Goal: Go to known website: Access a specific website the user already knows

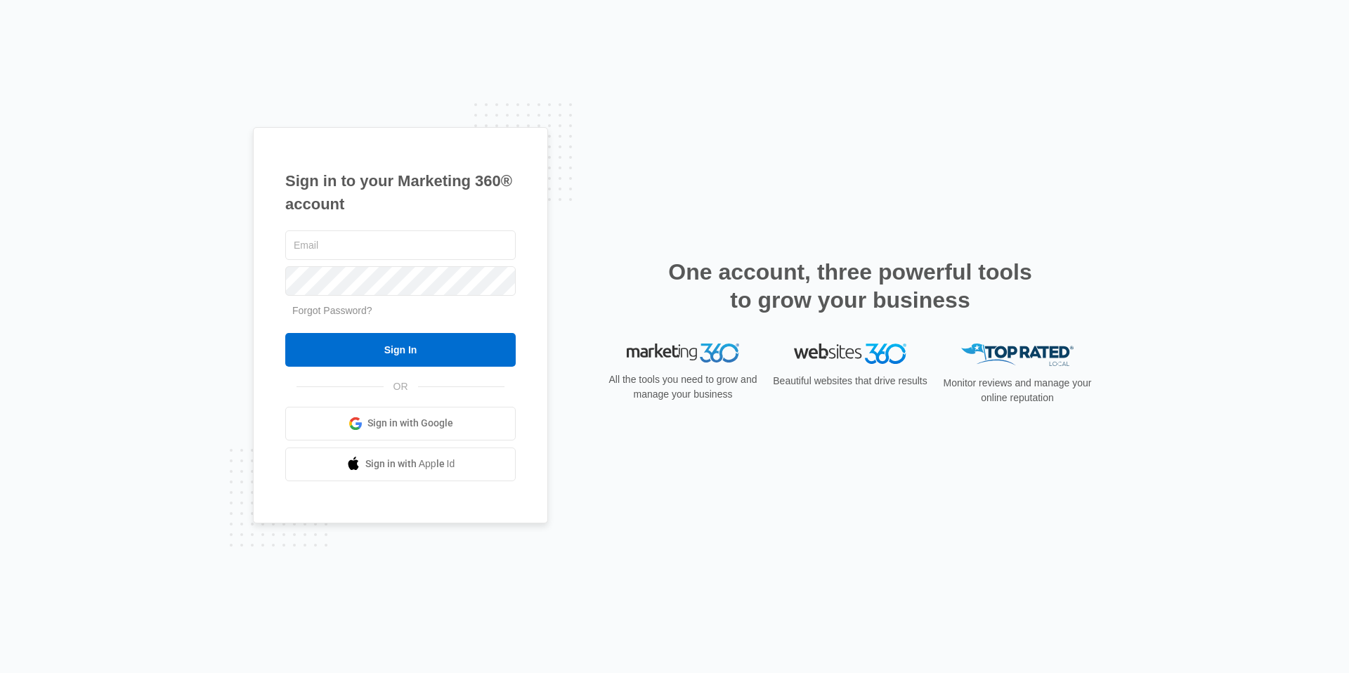
type input "[PERSON_NAME][EMAIL_ADDRESS][PERSON_NAME][DOMAIN_NAME]"
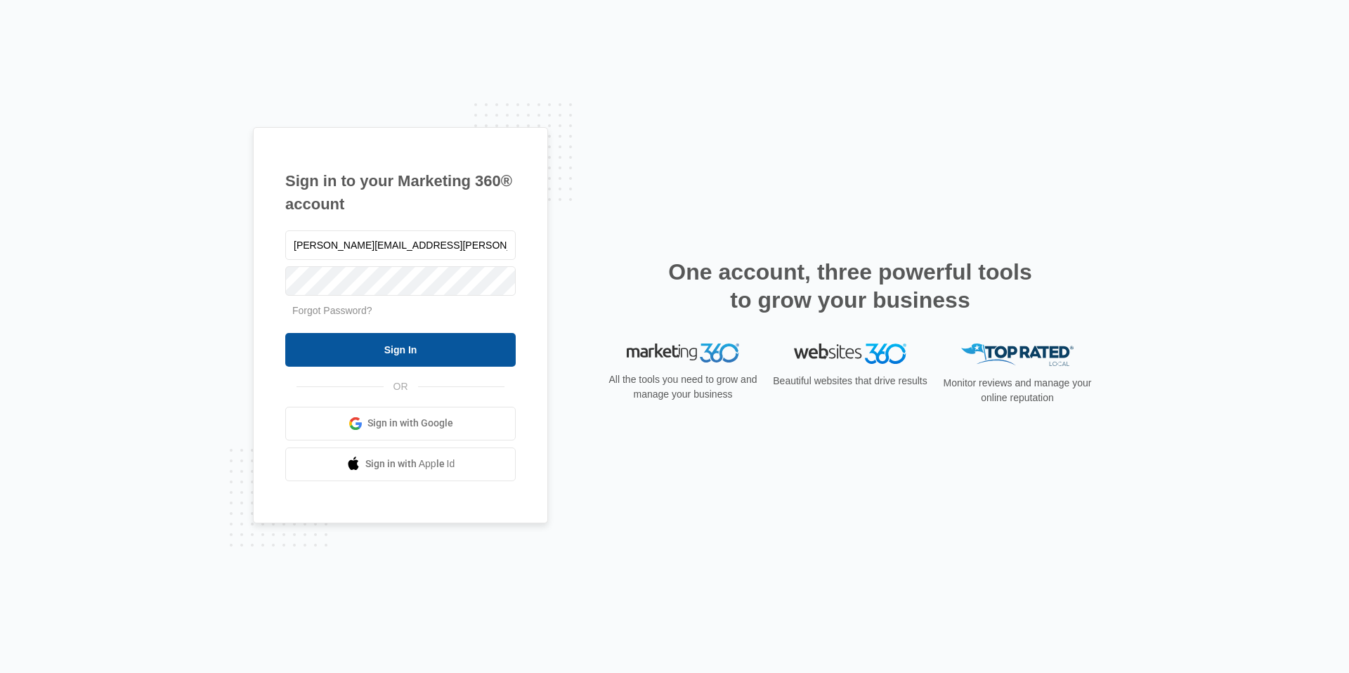
click at [427, 349] on input "Sign In" at bounding box center [400, 350] width 230 height 34
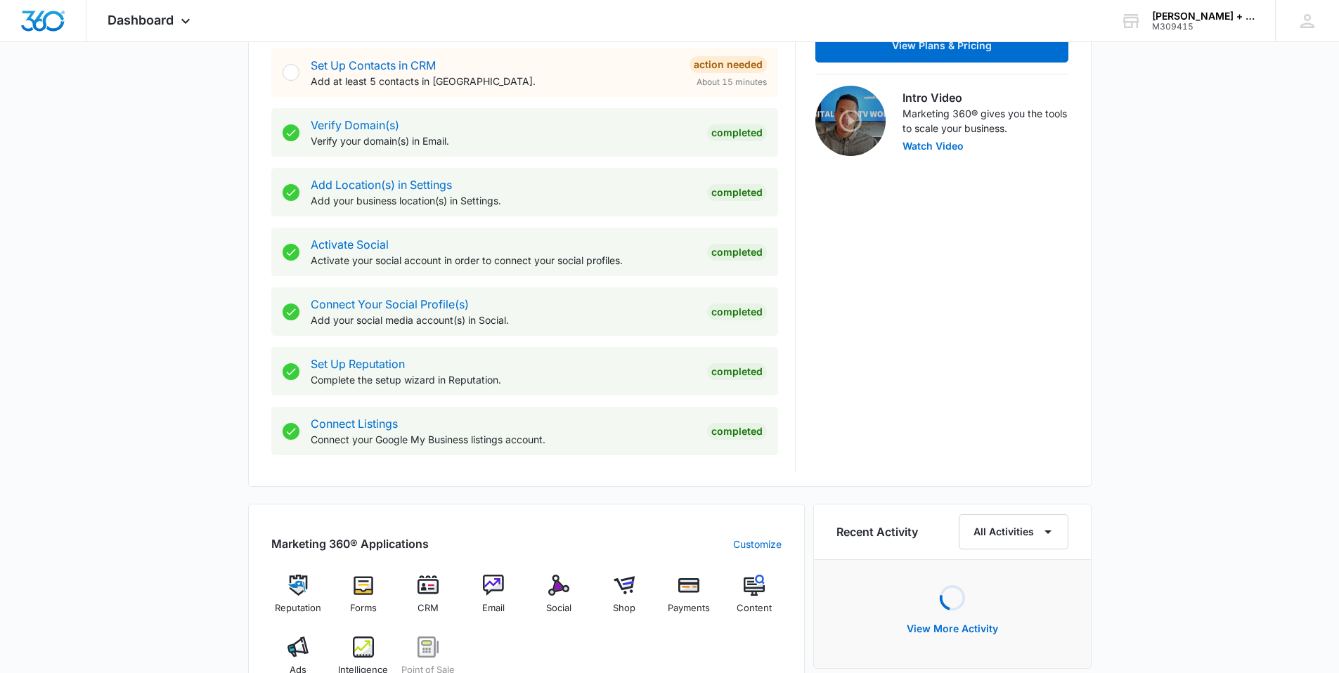
scroll to position [447, 0]
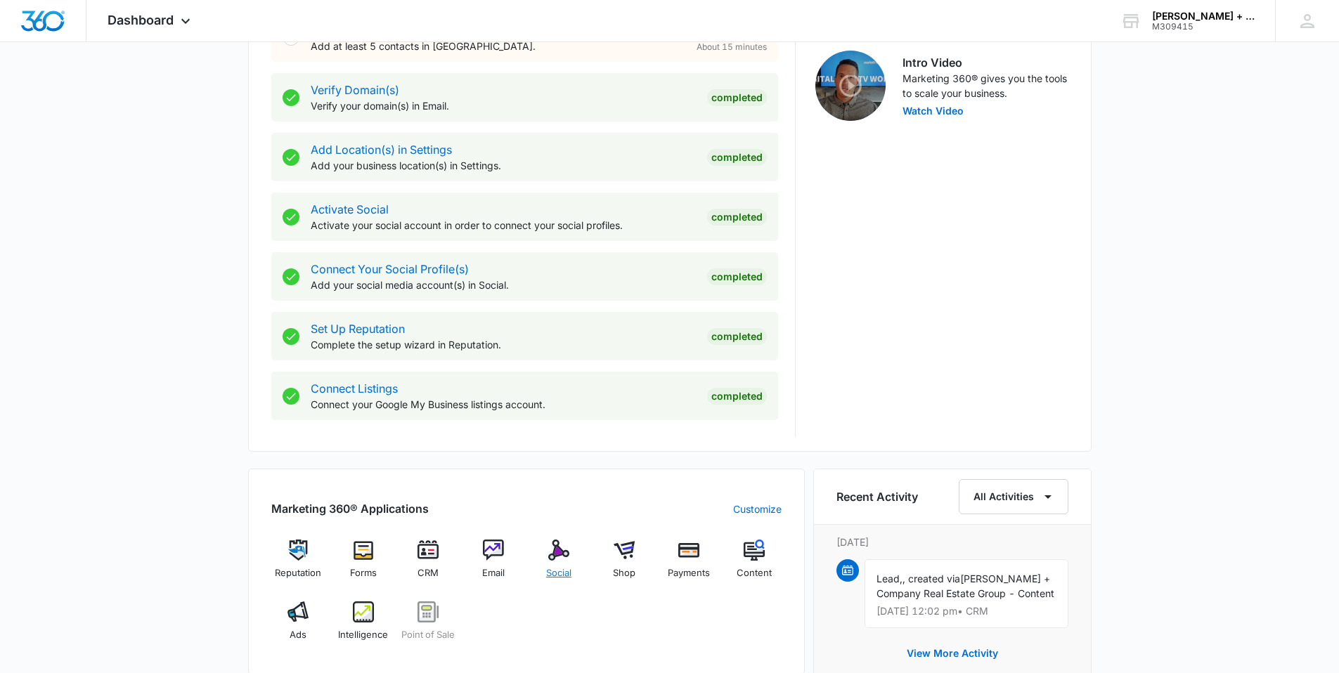
click at [547, 562] on div "Social" at bounding box center [559, 565] width 54 height 51
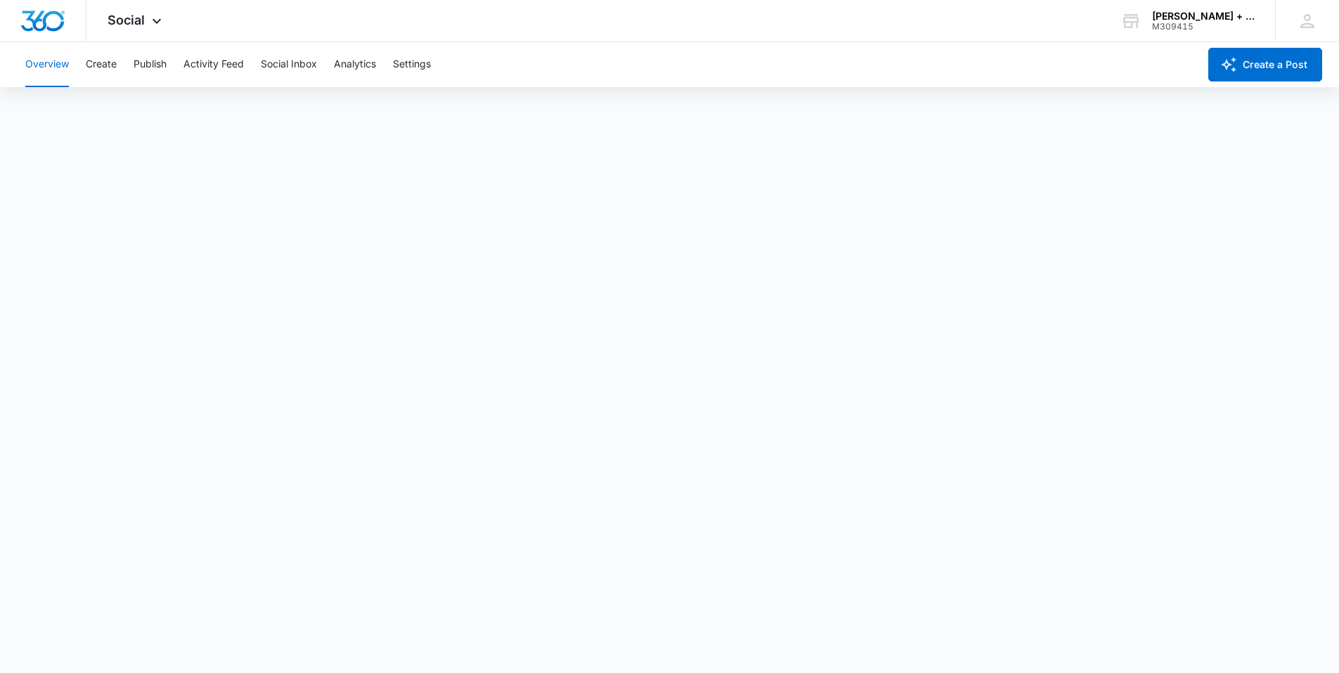
scroll to position [4, 0]
click at [674, 70] on div "Overview Create Publish Activity Feed Social Inbox Analytics Settings" at bounding box center [607, 64] width 1181 height 45
